Goal: Obtain resource: Obtain resource

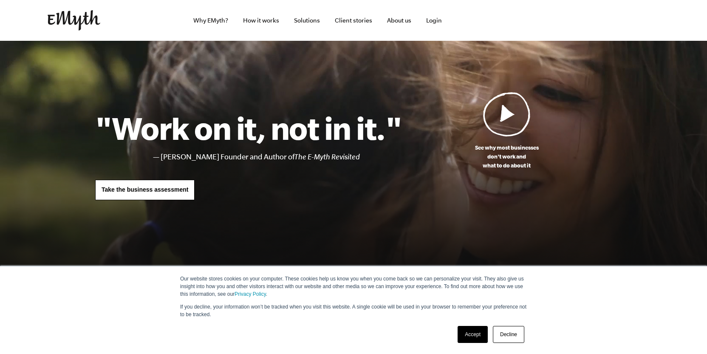
click at [514, 335] on link "Decline" at bounding box center [508, 334] width 31 height 17
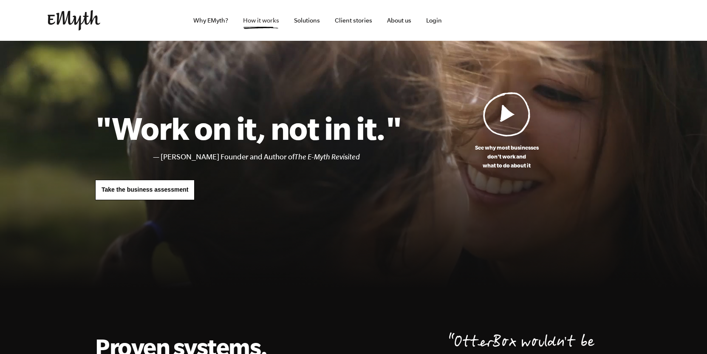
click at [270, 23] on link "How it works" at bounding box center [261, 20] width 50 height 41
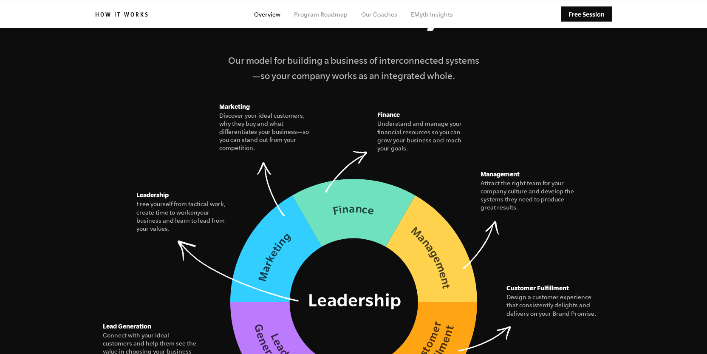
scroll to position [963, 0]
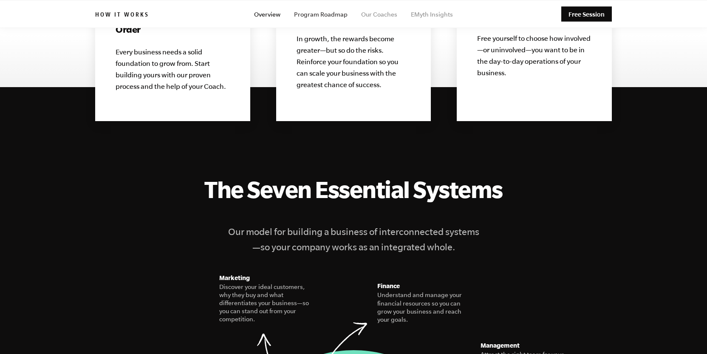
click at [328, 15] on link "Program Roadmap" at bounding box center [321, 14] width 54 height 7
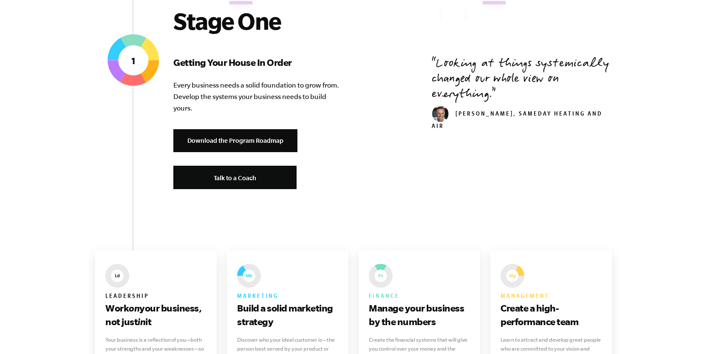
scroll to position [340, 0]
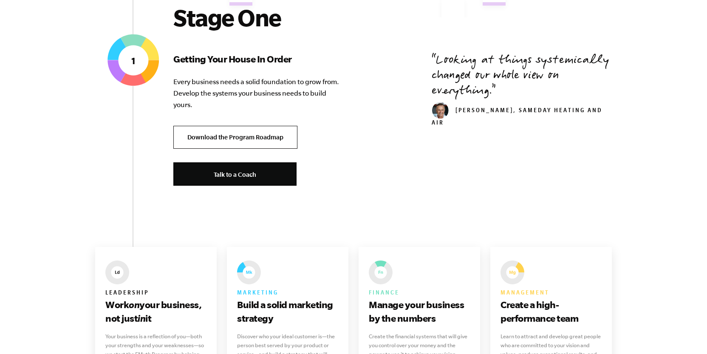
click at [244, 128] on link "Download the Program Roadmap" at bounding box center [235, 137] width 124 height 23
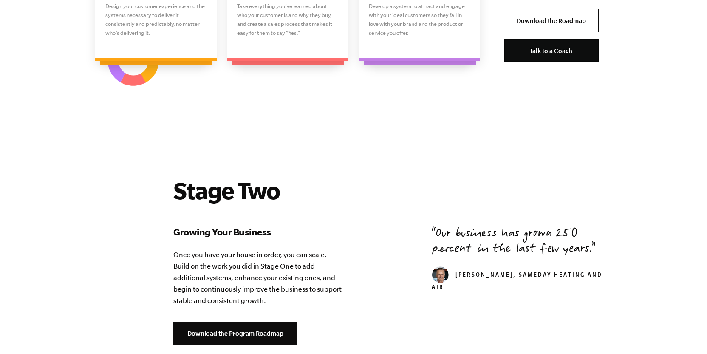
scroll to position [990, 0]
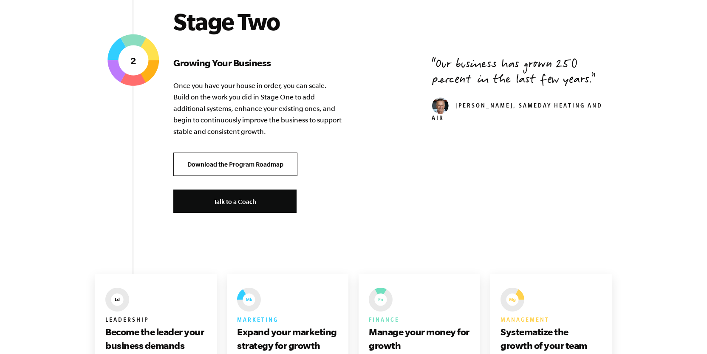
click at [252, 162] on link "Download the Program Roadmap" at bounding box center [235, 163] width 124 height 23
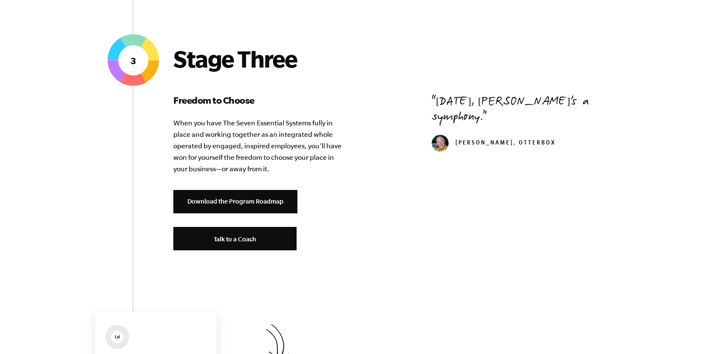
scroll to position [1644, 0]
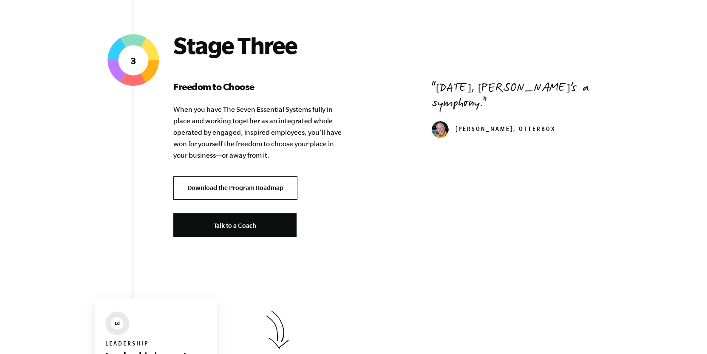
click at [266, 186] on link "Download the Program Roadmap" at bounding box center [235, 187] width 124 height 23
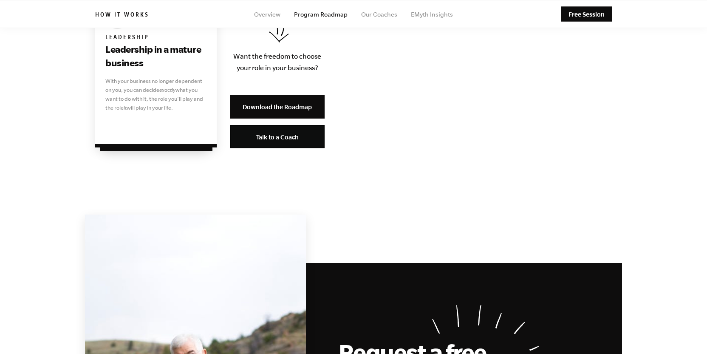
scroll to position [1923, 0]
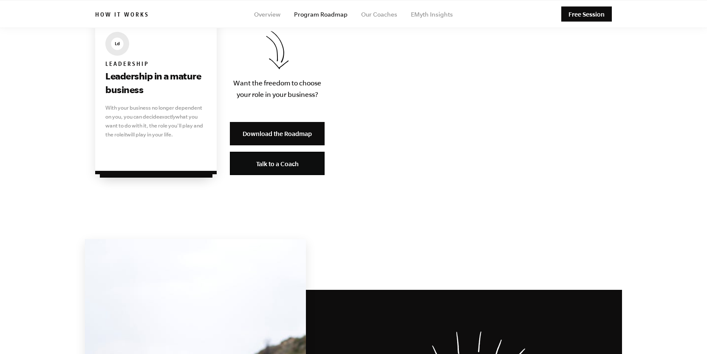
click at [290, 130] on link "Download the Roadmap" at bounding box center [277, 133] width 95 height 23
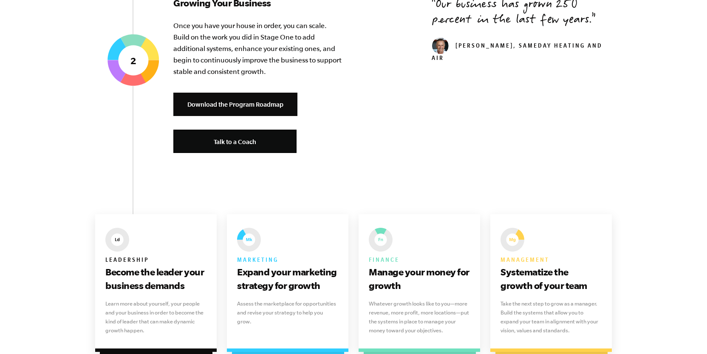
scroll to position [1055, 0]
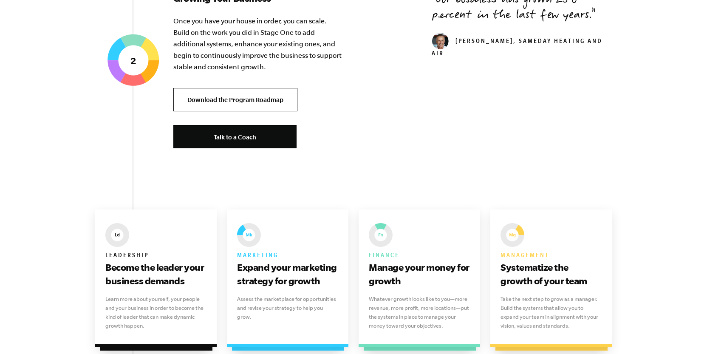
click at [274, 103] on link "Download the Program Roadmap" at bounding box center [235, 99] width 124 height 23
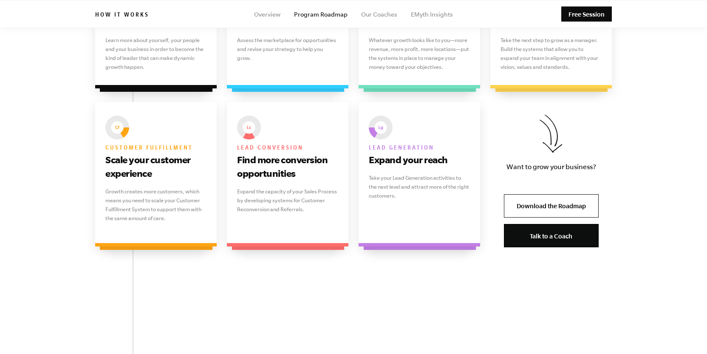
scroll to position [1295, 0]
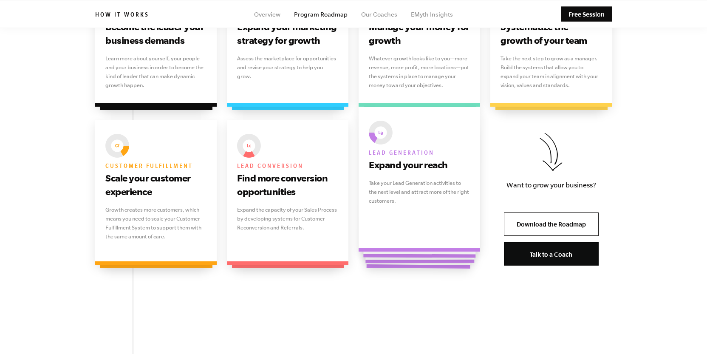
click at [402, 187] on p "Take your Lead Generation activities to the next level and attract more of the …" at bounding box center [419, 191] width 101 height 27
click at [397, 161] on h3 "Expand your reach" at bounding box center [419, 165] width 101 height 14
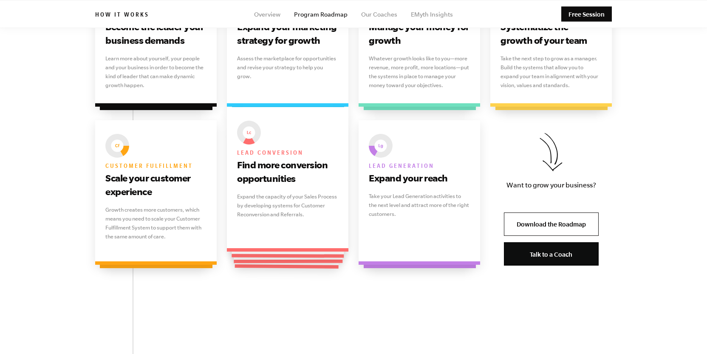
click at [272, 197] on p "Expand the capacity of your Sales Process by developing systems for Customer Re…" at bounding box center [287, 205] width 101 height 27
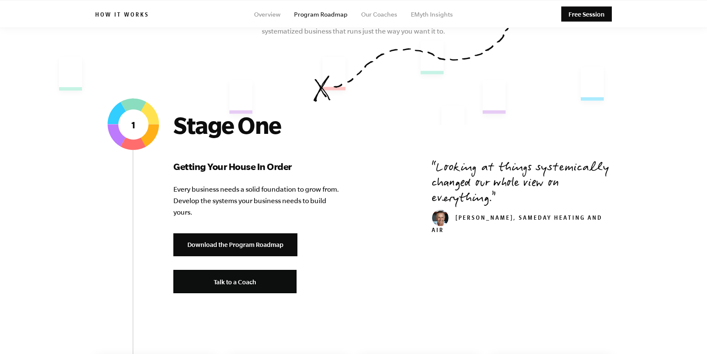
scroll to position [0, 0]
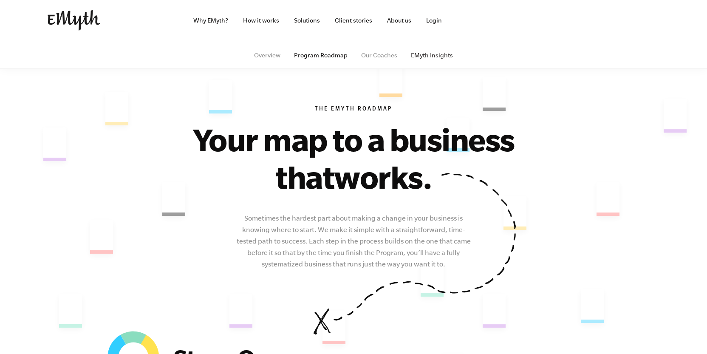
click at [425, 53] on link "EMyth Insights" at bounding box center [432, 55] width 42 height 7
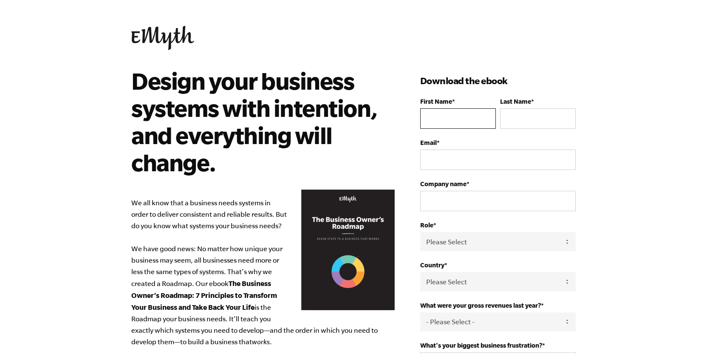
click at [452, 117] on input "First Name *" at bounding box center [458, 118] width 76 height 20
type input "Ram chandra"
type input "khadka"
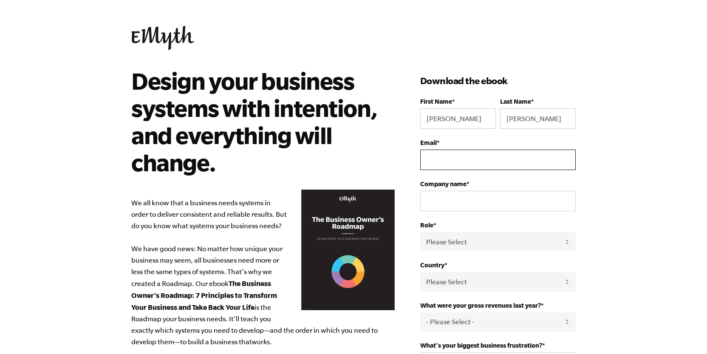
click at [444, 160] on input "Email *" at bounding box center [497, 159] width 155 height 20
type input "rckhadka@gmail.com"
click at [477, 208] on input "Company name *" at bounding box center [497, 201] width 155 height 20
click at [477, 206] on input "Company name *" at bounding box center [497, 201] width 155 height 20
type input "[PERSON_NAME] Health"
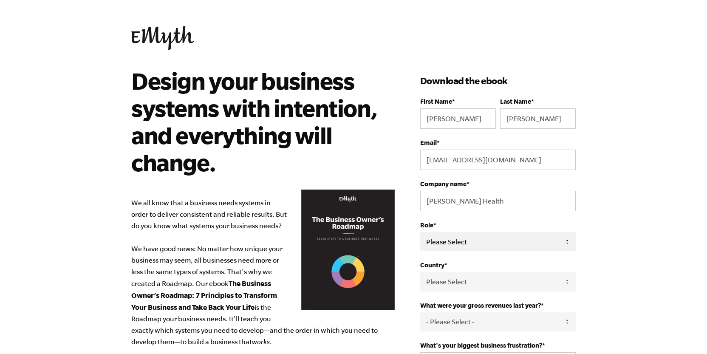
click at [473, 240] on select "Please Select Owner Partner / Co-Owner Executive Employee / Other" at bounding box center [497, 241] width 155 height 19
select select "Executive"
click at [420, 232] on select "Please Select Owner Partner / Co-Owner Executive Employee / Other" at bounding box center [497, 241] width 155 height 19
click at [486, 285] on select "Please Select [GEOGRAPHIC_DATA] [GEOGRAPHIC_DATA] [GEOGRAPHIC_DATA] [GEOGRAPHIC…" at bounding box center [497, 281] width 155 height 19
select select "[GEOGRAPHIC_DATA]"
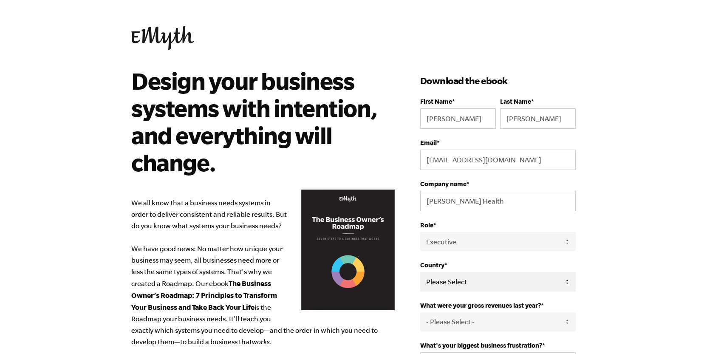
click at [420, 273] on select "Please Select [GEOGRAPHIC_DATA] [GEOGRAPHIC_DATA] [GEOGRAPHIC_DATA] [GEOGRAPHIC…" at bounding box center [497, 281] width 155 height 19
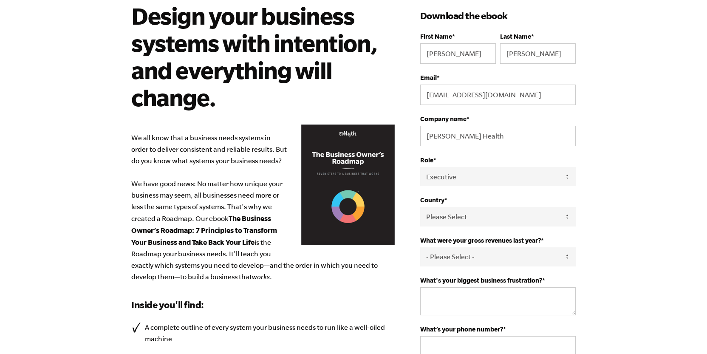
scroll to position [104, 0]
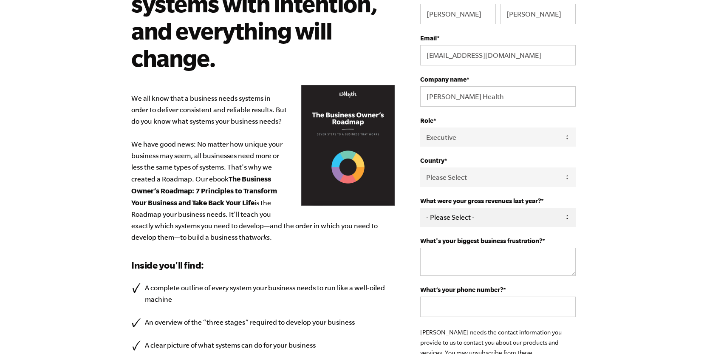
click at [545, 214] on select "- Please Select - 0-75K 76-150K 151-275K 276-500K 501-750K 751-1M 1-2.5M 2.5-5M…" at bounding box center [497, 217] width 155 height 19
select select "76-150K"
click at [420, 208] on select "- Please Select - 0-75K 76-150K 151-275K 276-500K 501-750K 751-1M 1-2.5M 2.5-5M…" at bounding box center [497, 217] width 155 height 19
click at [547, 220] on select "- Please Select - 0-75K 76-150K 151-275K 276-500K 501-750K 751-1M 1-2.5M 2.5-5M…" at bounding box center [497, 217] width 155 height 19
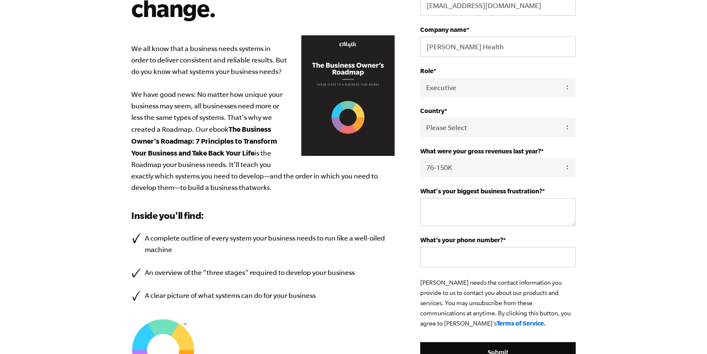
scroll to position [155, 0]
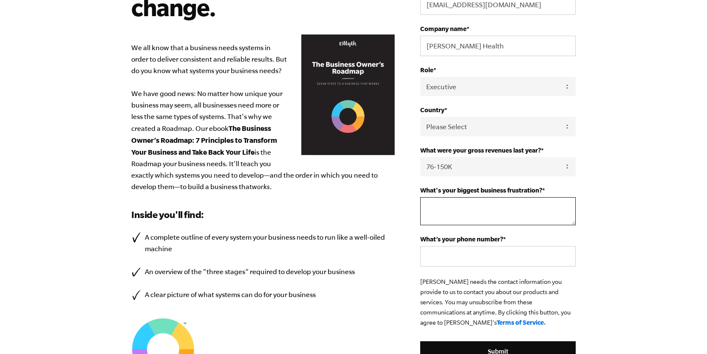
click at [532, 214] on textarea "What's your biggest business frustration? *" at bounding box center [497, 211] width 155 height 28
type textarea "Managing"
click at [515, 254] on input "What’s your phone number? *" at bounding box center [497, 256] width 155 height 20
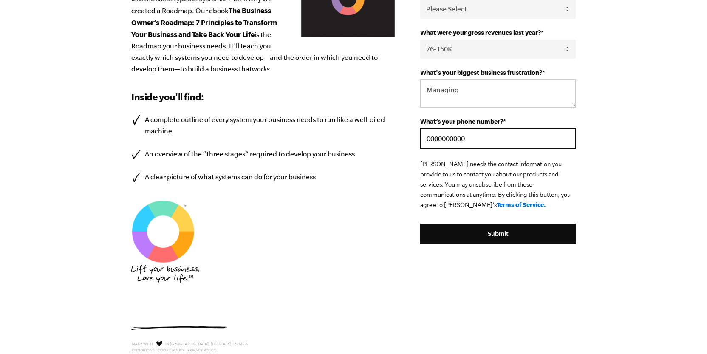
scroll to position [334, 0]
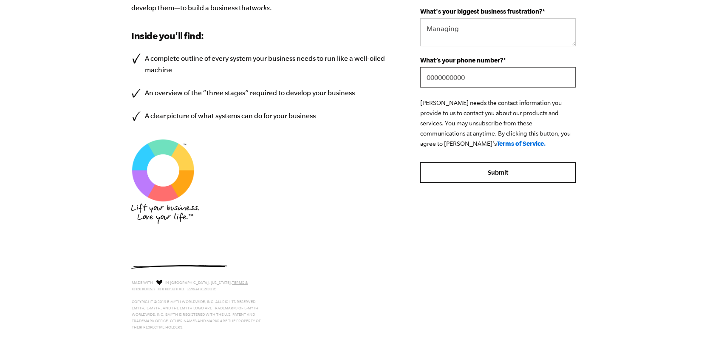
type input "0000000000"
click at [511, 180] on input "Submit" at bounding box center [497, 172] width 155 height 20
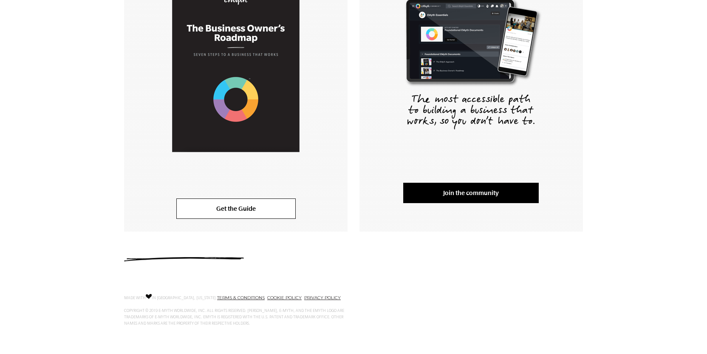
scroll to position [225, 0]
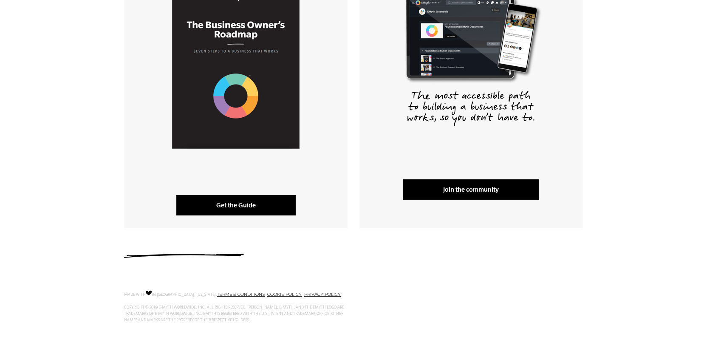
click at [268, 203] on link "Get the Guide" at bounding box center [235, 205] width 119 height 20
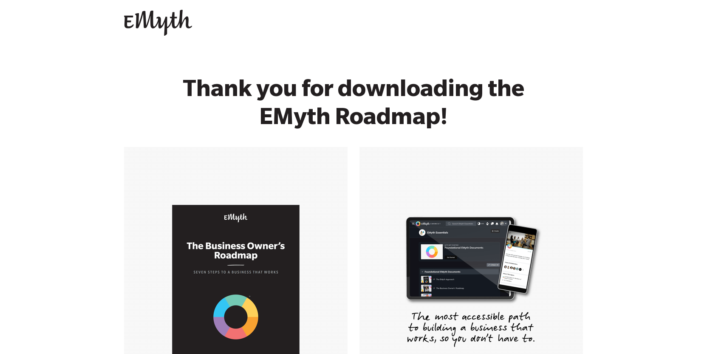
scroll to position [4, 0]
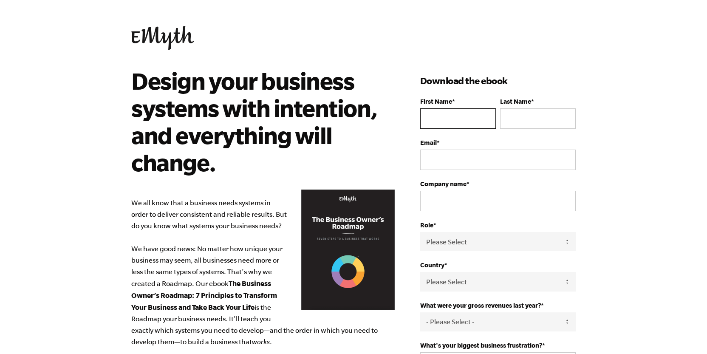
click at [439, 117] on input "First Name *" at bounding box center [458, 118] width 76 height 20
type input "[PERSON_NAME]"
click at [527, 119] on input "Last Name *" at bounding box center [538, 118] width 76 height 20
type input "[PERSON_NAME]"
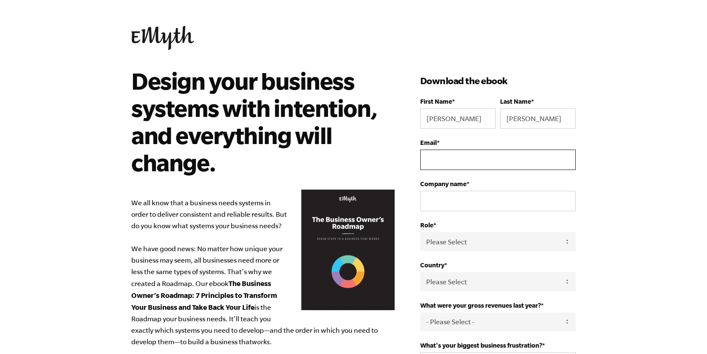
click at [511, 165] on input "Email *" at bounding box center [497, 159] width 155 height 20
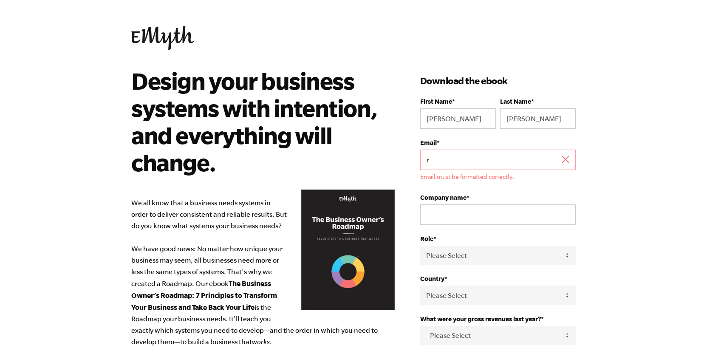
type input "[EMAIL_ADDRESS][DOMAIN_NAME]"
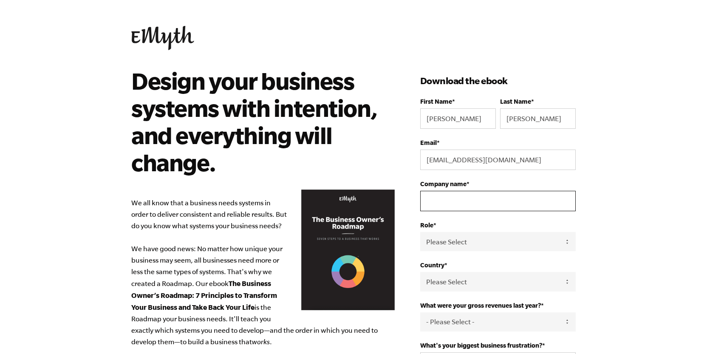
click at [490, 195] on input "Company name *" at bounding box center [497, 201] width 155 height 20
type input "Sunya Health"
click at [515, 243] on select "Please Select Owner Partner / Co-Owner Executive Employee / Other" at bounding box center [497, 241] width 155 height 19
select select "Executive"
click at [420, 232] on select "Please Select Owner Partner / Co-Owner Executive Employee / Other" at bounding box center [497, 241] width 155 height 19
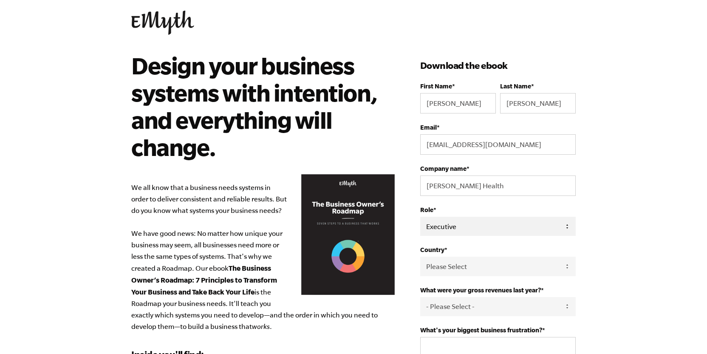
scroll to position [54, 0]
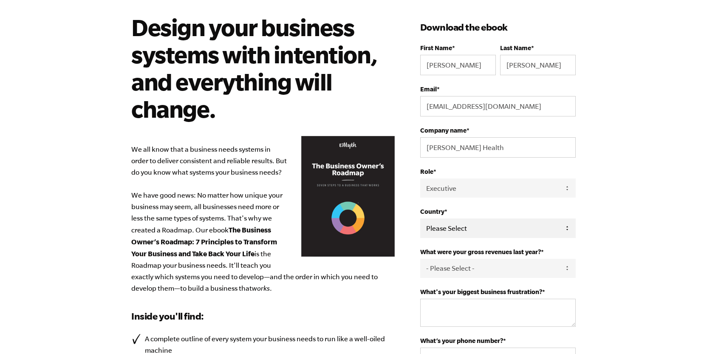
click at [524, 232] on select "Please Select United States Afghanistan Åland Islands Albania Algeria American …" at bounding box center [497, 227] width 155 height 19
select select "[GEOGRAPHIC_DATA]"
click at [420, 219] on select "Please Select United States Afghanistan Åland Islands Albania Algeria American …" at bounding box center [497, 227] width 155 height 19
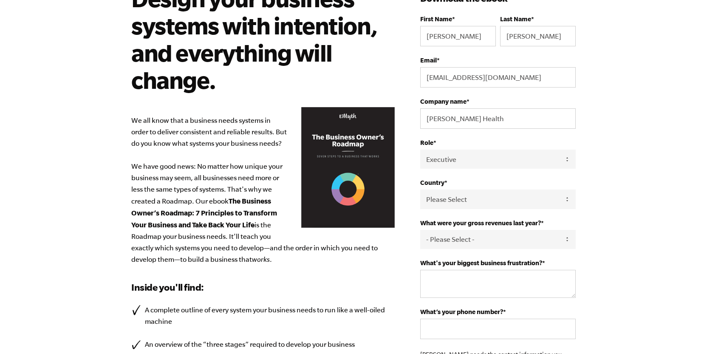
scroll to position [92, 0]
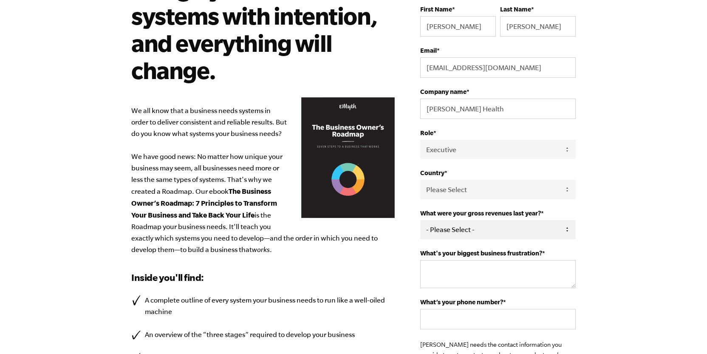
click at [482, 231] on select "- Please Select - 0-75K 76-150K 151-275K 276-500K 501-750K 751-1M 1-2.5M 2.5-5M…" at bounding box center [497, 229] width 155 height 19
select select "151-275K"
click at [420, 221] on select "- Please Select - 0-75K 76-150K 151-275K 276-500K 501-750K 751-1M 1-2.5M 2.5-5M…" at bounding box center [497, 229] width 155 height 19
click at [470, 270] on textarea "What's your biggest business frustration? *" at bounding box center [497, 274] width 155 height 28
type textarea "Maging"
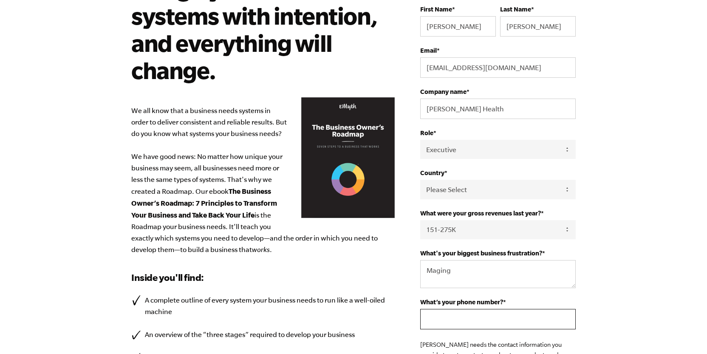
click at [451, 322] on input "What’s your phone number? *" at bounding box center [497, 319] width 155 height 20
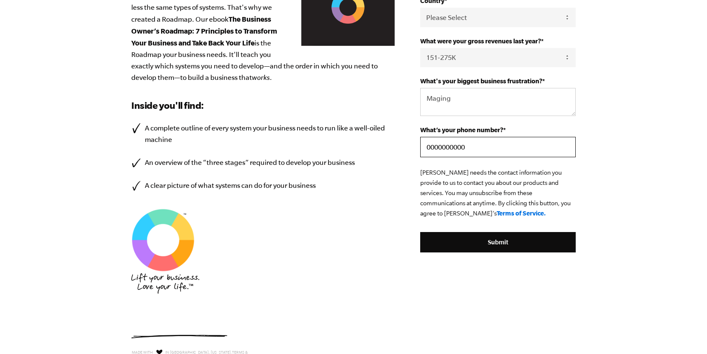
scroll to position [276, 0]
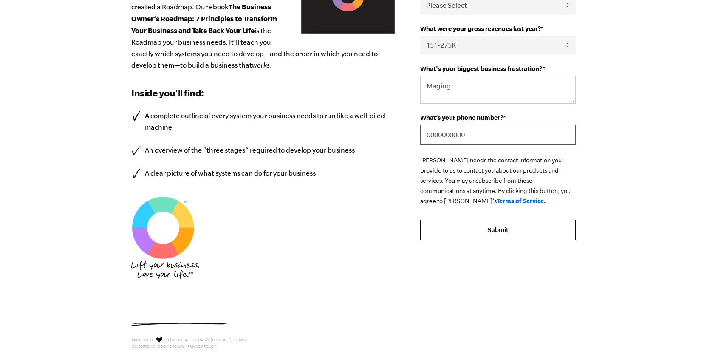
type input "0000000000"
click at [477, 229] on input "Submit" at bounding box center [497, 230] width 155 height 20
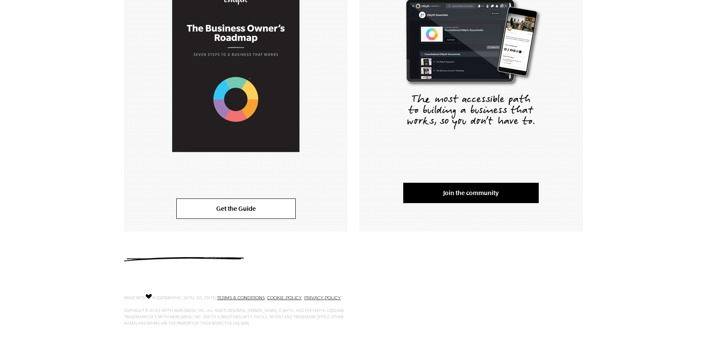
scroll to position [225, 0]
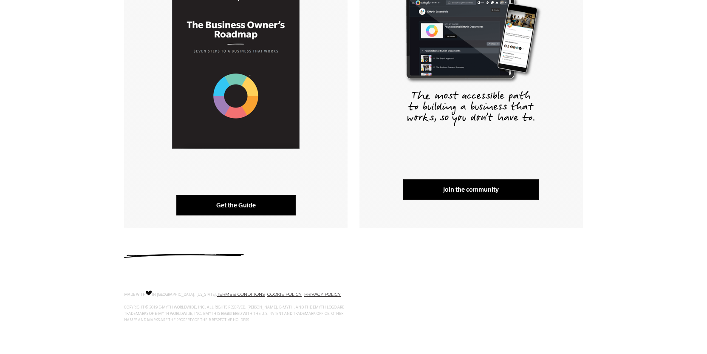
click at [252, 208] on link "Get the Guide" at bounding box center [235, 205] width 119 height 20
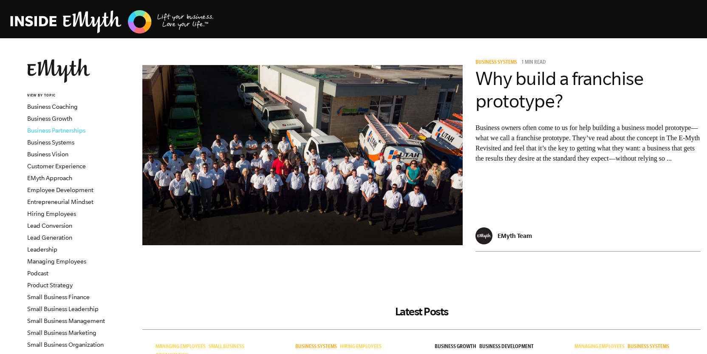
click at [67, 130] on link "Business Partnerships" at bounding box center [56, 130] width 58 height 7
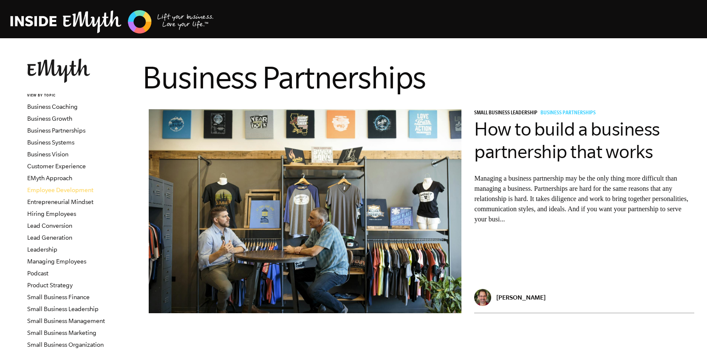
click at [65, 187] on link "Employee Development" at bounding box center [60, 189] width 66 height 7
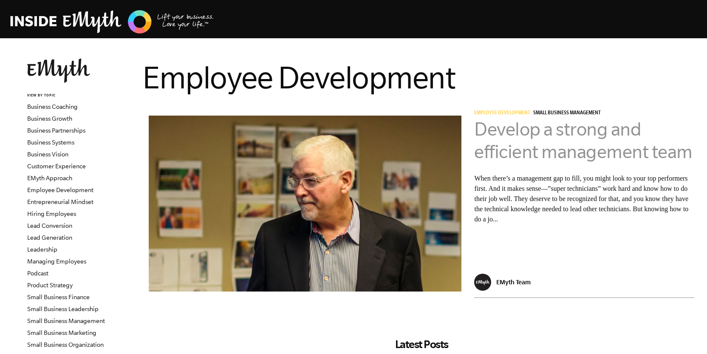
click at [499, 145] on link "Develop a strong and efficient management team" at bounding box center [583, 139] width 218 height 43
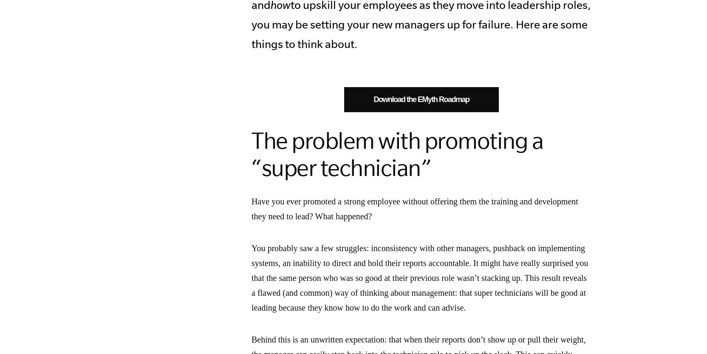
scroll to position [616, 0]
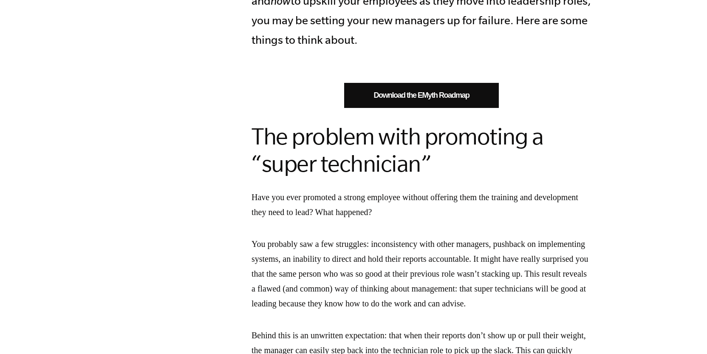
click at [447, 85] on link "Download the EMyth Roadmap" at bounding box center [421, 95] width 155 height 25
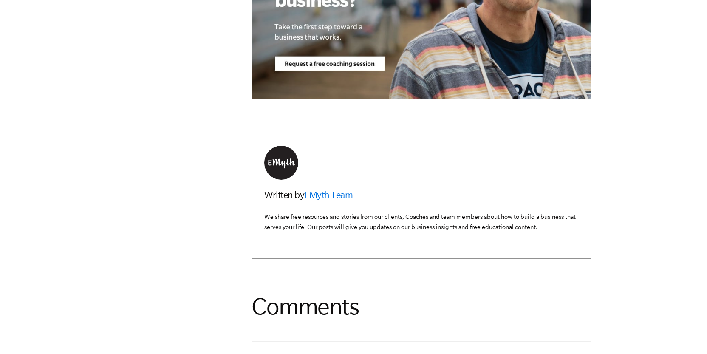
scroll to position [2311, 0]
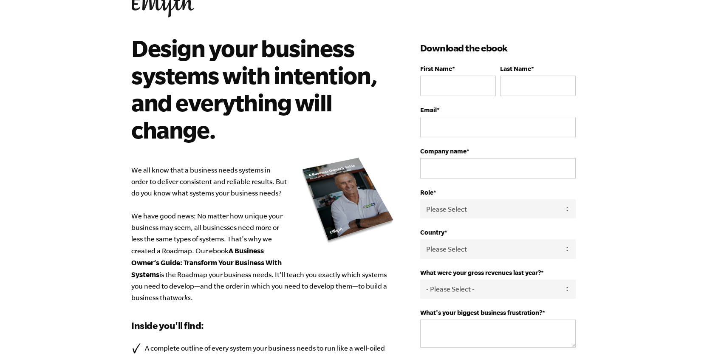
scroll to position [23, 0]
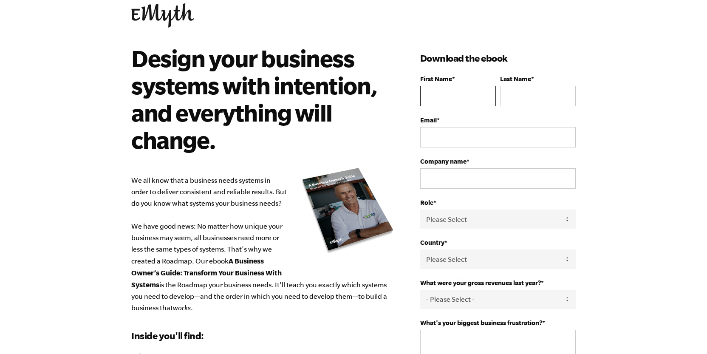
click at [448, 94] on input "First Name *" at bounding box center [458, 96] width 76 height 20
type input "[PERSON_NAME]"
click at [529, 101] on input "Last Name *" at bounding box center [538, 96] width 76 height 20
type input "[PERSON_NAME]"
click at [522, 140] on input "Email *" at bounding box center [497, 137] width 155 height 20
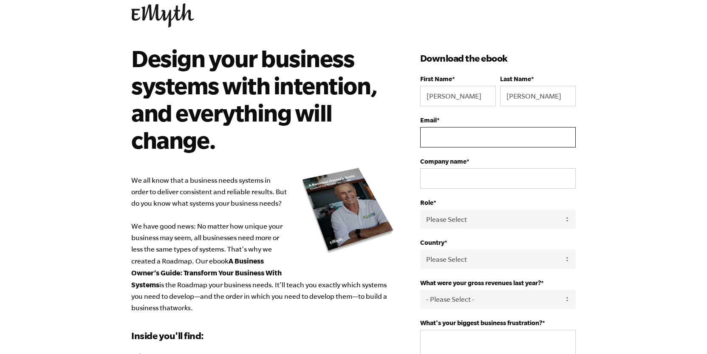
type input "[EMAIL_ADDRESS][DOMAIN_NAME]"
click at [483, 182] on input "Company name *" at bounding box center [497, 178] width 155 height 20
type input "[PERSON_NAME] Health"
click at [475, 228] on select "Please Select Owner Partner / Co-Owner Executive Employee / Other" at bounding box center [497, 218] width 155 height 19
select select "Executive"
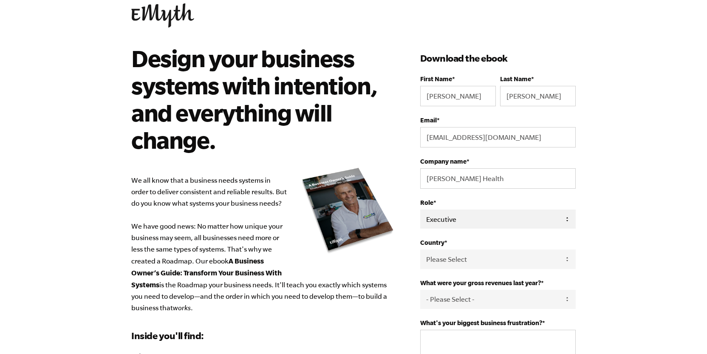
click at [420, 210] on select "Please Select Owner Partner / Co-Owner Executive Employee / Other" at bounding box center [497, 218] width 155 height 19
click at [484, 268] on select "Please Select [GEOGRAPHIC_DATA] [GEOGRAPHIC_DATA] [GEOGRAPHIC_DATA] [GEOGRAPHIC…" at bounding box center [497, 258] width 155 height 19
select select "[GEOGRAPHIC_DATA]"
click at [420, 250] on select "Please Select [GEOGRAPHIC_DATA] [GEOGRAPHIC_DATA] [GEOGRAPHIC_DATA] [GEOGRAPHIC…" at bounding box center [497, 258] width 155 height 19
click at [506, 305] on select "- Please Select - 0-75K 76-150K 151-275K 276-500K 501-750K 751-1M 1-2.5M 2.5-5M…" at bounding box center [497, 299] width 155 height 19
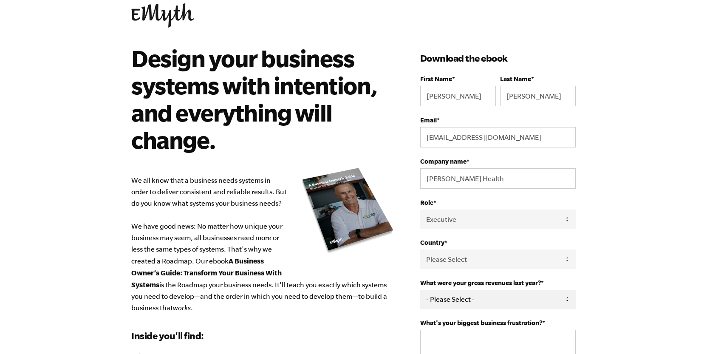
select select "76-150K"
click at [420, 290] on select "- Please Select - 0-75K 76-150K 151-275K 276-500K 501-750K 751-1M 1-2.5M 2.5-5M…" at bounding box center [497, 299] width 155 height 19
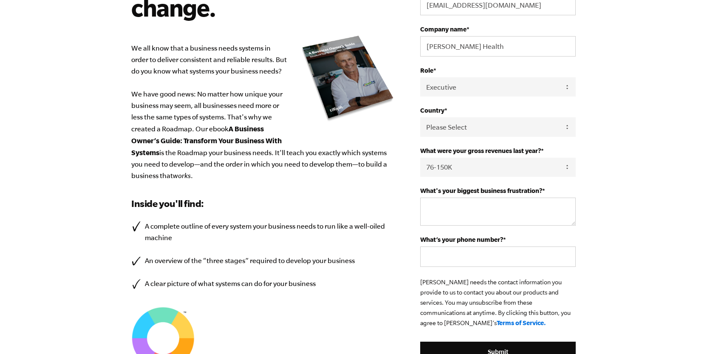
scroll to position [189, 0]
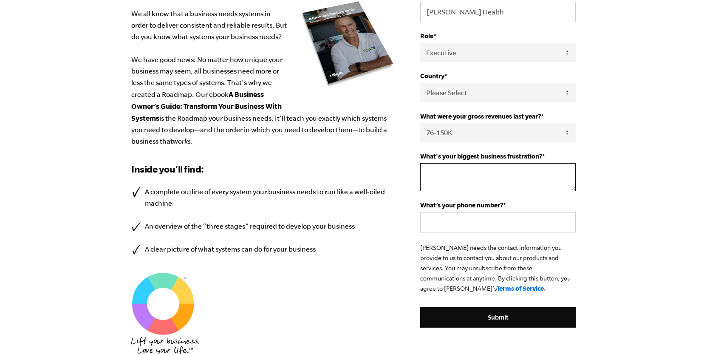
click at [516, 191] on textarea "What's your biggest business frustration? *" at bounding box center [497, 177] width 155 height 28
type textarea "managing"
click at [494, 219] on input "What’s your phone number? *" at bounding box center [497, 222] width 155 height 20
type input "0000000000"
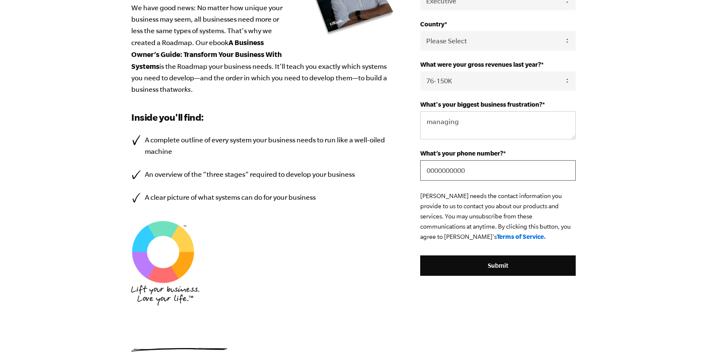
scroll to position [329, 0]
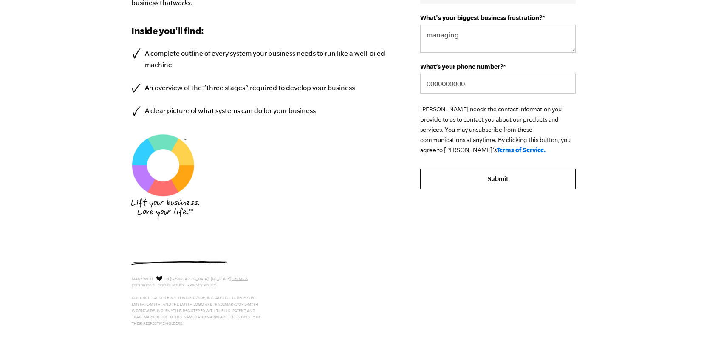
click at [500, 186] on input "Submit" at bounding box center [497, 179] width 155 height 20
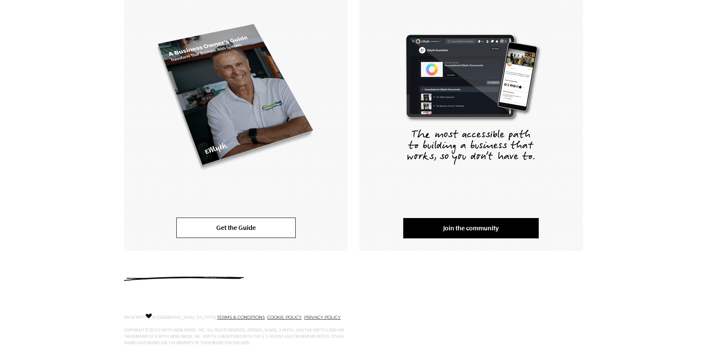
scroll to position [194, 0]
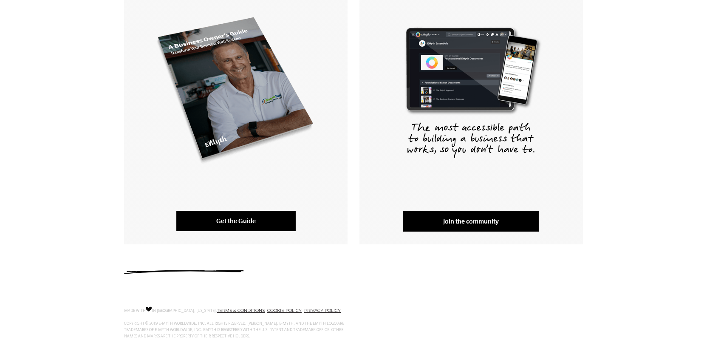
click at [246, 225] on link "Get the Guide" at bounding box center [235, 221] width 119 height 20
